Goal: Find specific page/section: Find specific page/section

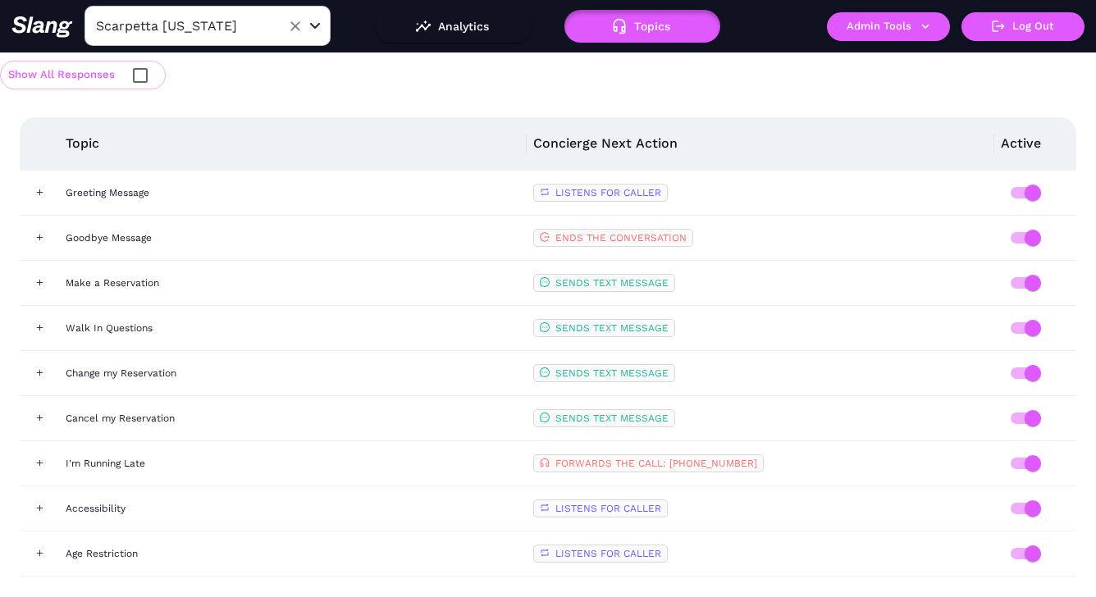
click at [194, 28] on input "Scarpetta [US_STATE]" at bounding box center [182, 25] width 180 height 25
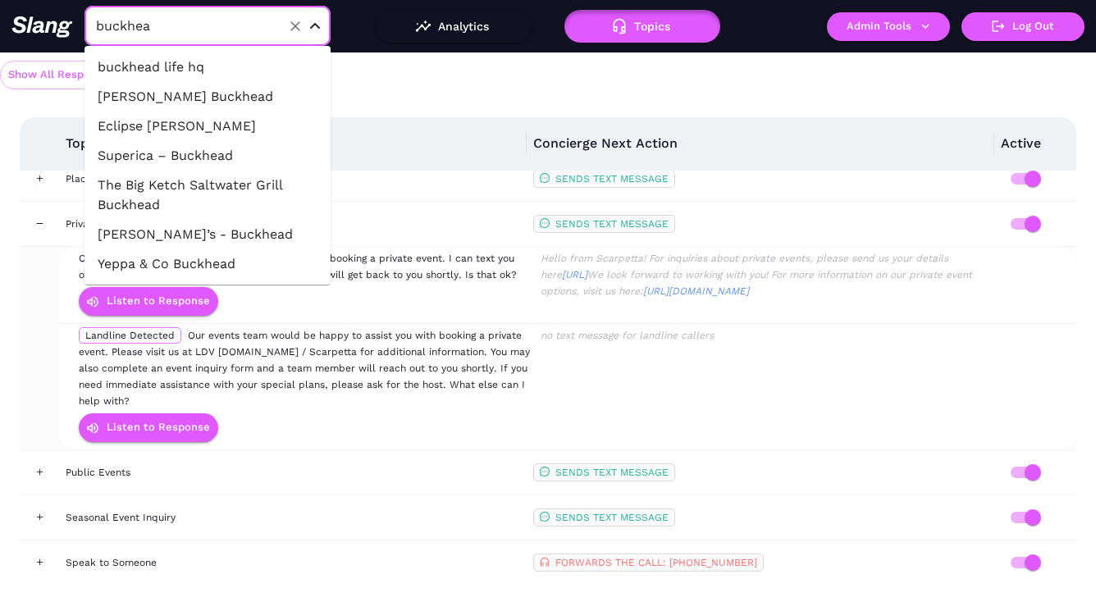
type input "buckhead"
click at [229, 64] on li "buckhead life hq" at bounding box center [207, 68] width 246 height 30
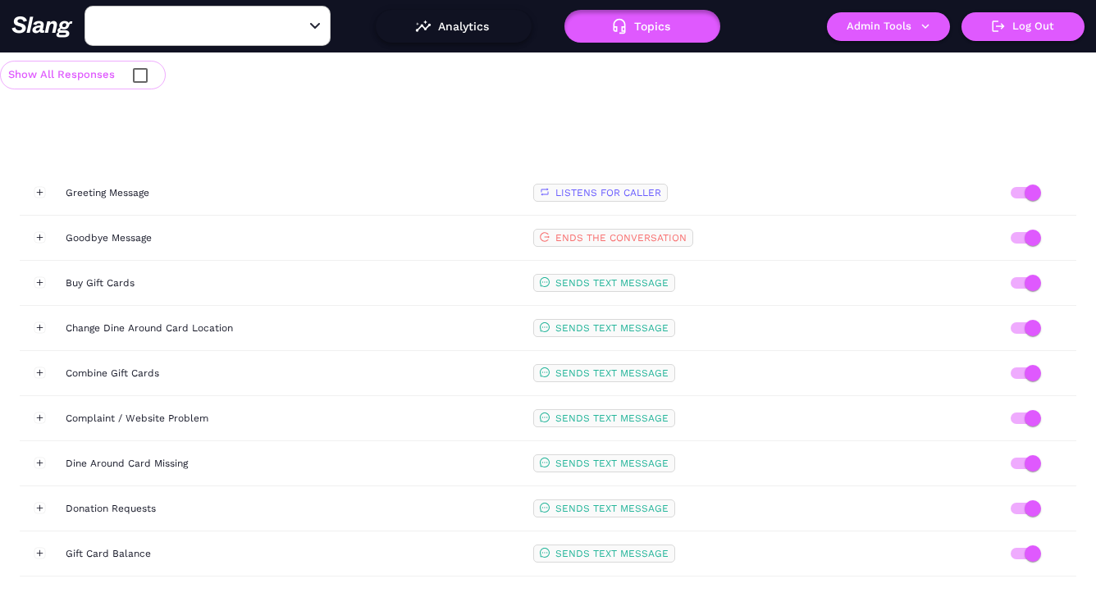
type input "buckhead life hq"
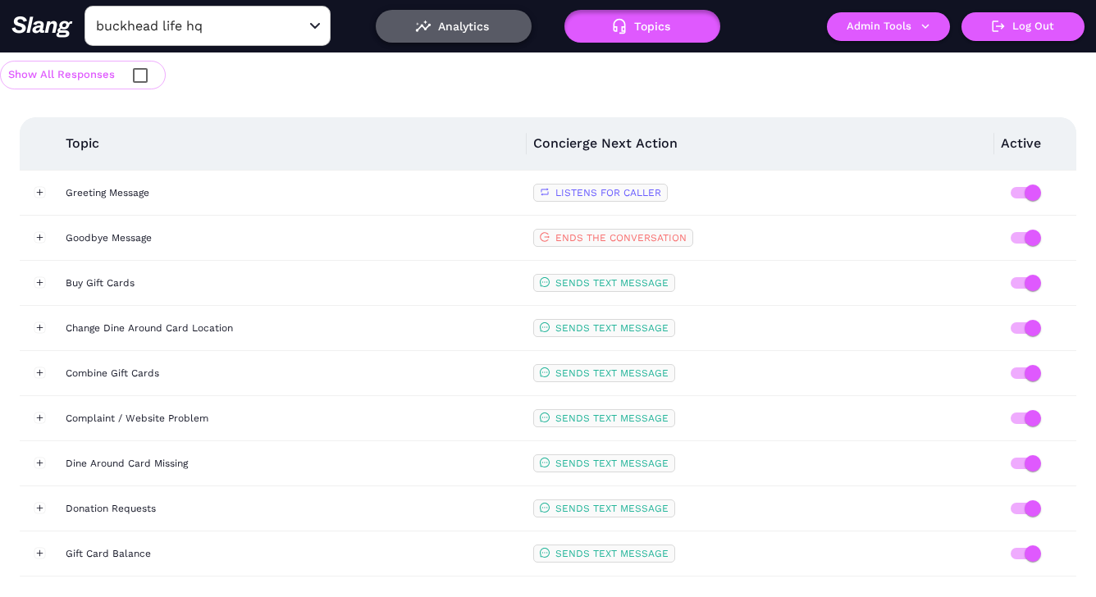
click at [447, 26] on button "Analytics" at bounding box center [454, 26] width 156 height 33
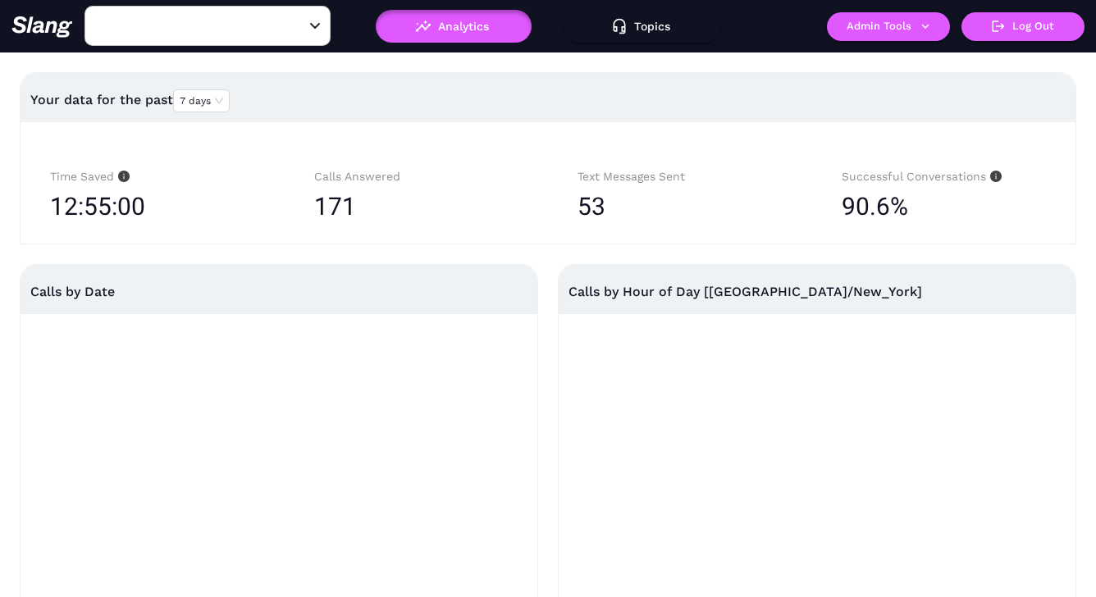
type input "buckhead life hq"
